Goal: Information Seeking & Learning: Check status

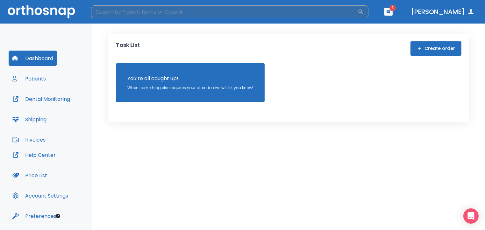
click at [138, 9] on input "search" at bounding box center [224, 11] width 267 height 13
type input "[PERSON_NAME]"
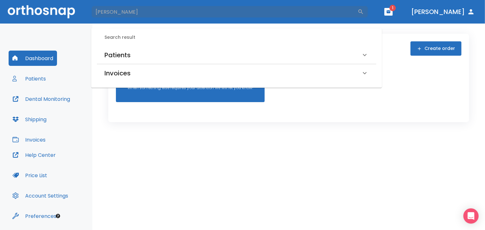
click at [347, 58] on div "Patients" at bounding box center [233, 55] width 257 height 10
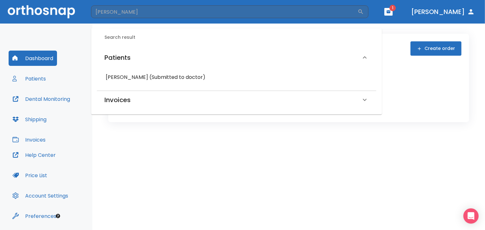
click at [129, 76] on h6 "[PERSON_NAME] (Submitted to doctor)" at bounding box center [237, 77] width 262 height 9
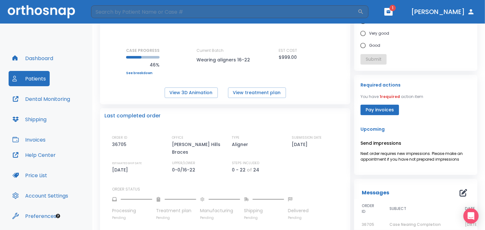
scroll to position [164, 0]
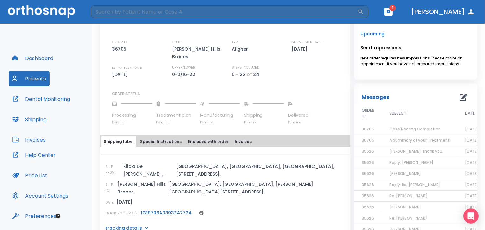
click at [173, 210] on link "1Z88706A0393247734" at bounding box center [166, 213] width 51 height 6
